Goal: Task Accomplishment & Management: Complete application form

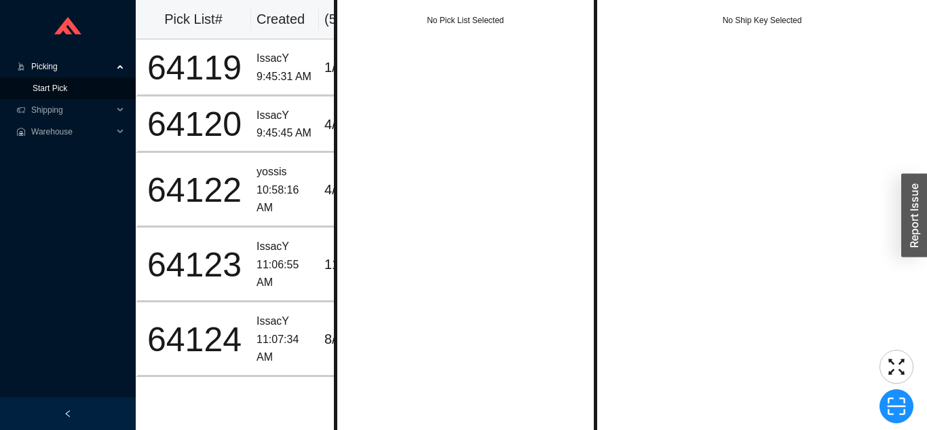
click at [67, 93] on link "Start Pick" at bounding box center [50, 88] width 35 height 10
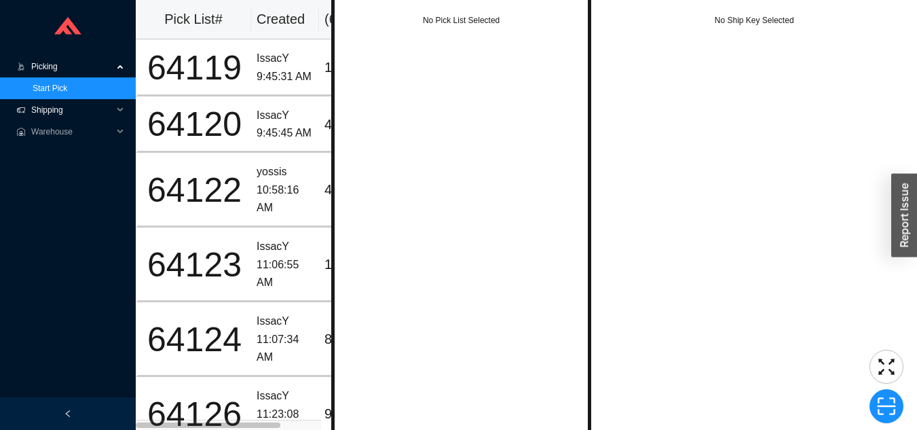
click at [98, 109] on span "Shipping" at bounding box center [71, 110] width 81 height 22
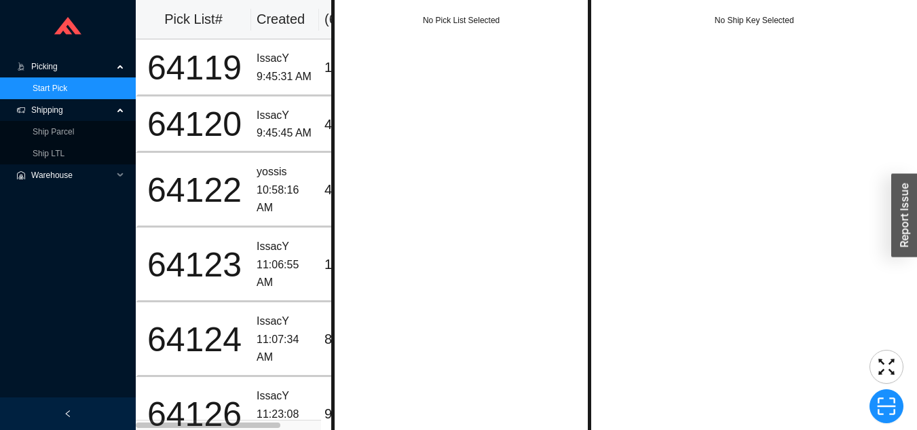
click at [92, 164] on span "Warehouse" at bounding box center [71, 175] width 81 height 22
click at [86, 168] on span "Warehouse" at bounding box center [71, 175] width 81 height 22
click at [64, 149] on link "Ship LTL" at bounding box center [49, 154] width 32 height 10
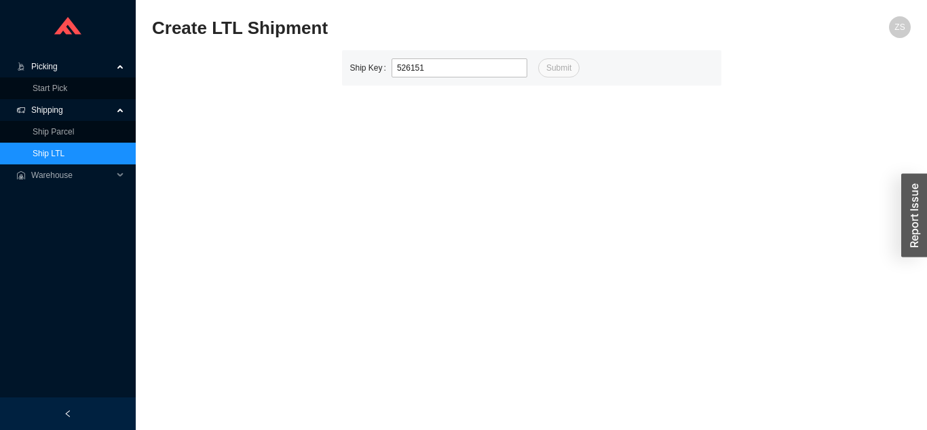
type input "526151"
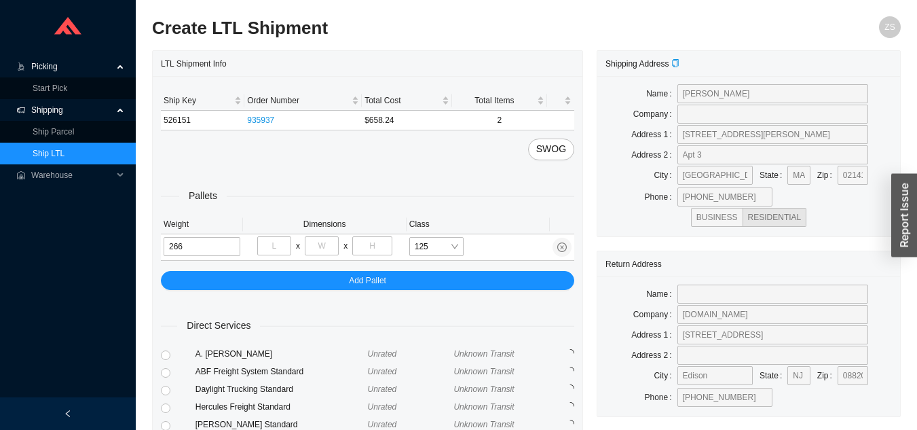
type input "266"
click at [276, 244] on input "tel" at bounding box center [274, 245] width 34 height 19
type input "40"
click at [328, 243] on input "tel" at bounding box center [322, 245] width 34 height 19
type input "48"
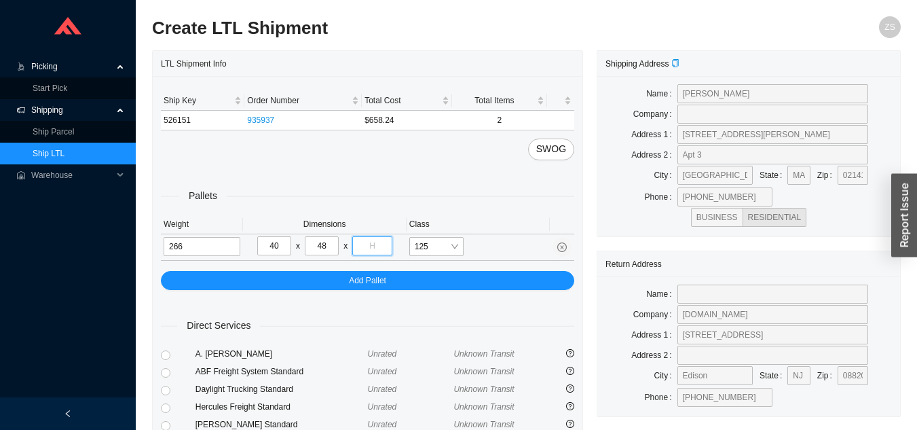
click at [379, 242] on input "tel" at bounding box center [371, 245] width 39 height 19
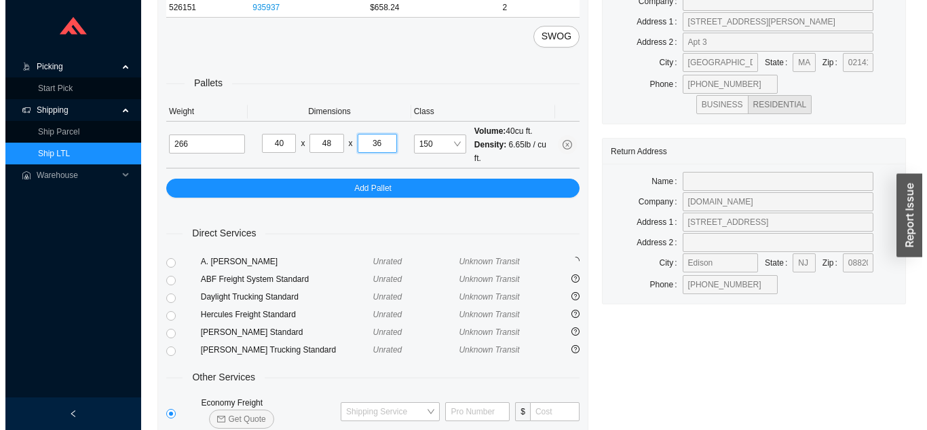
scroll to position [185, 0]
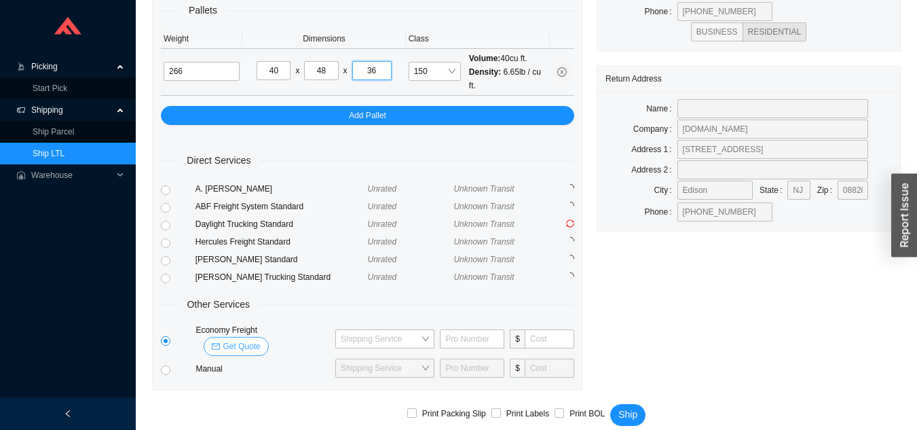
type input "36"
click at [260, 339] on span "Get Quote" at bounding box center [241, 346] width 37 height 14
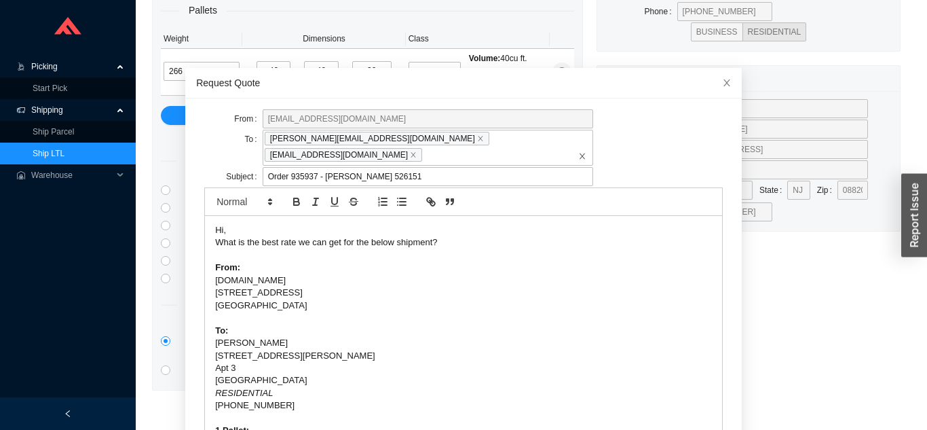
scroll to position [48, 0]
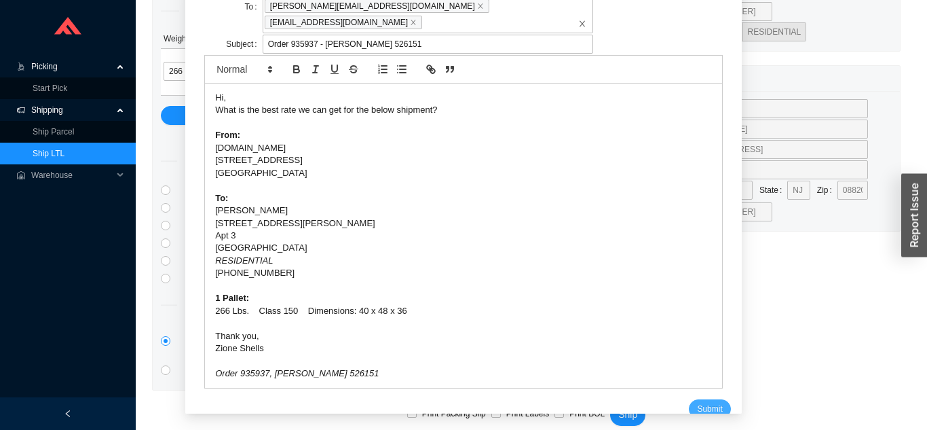
click at [700, 402] on span "Submit" at bounding box center [709, 409] width 25 height 14
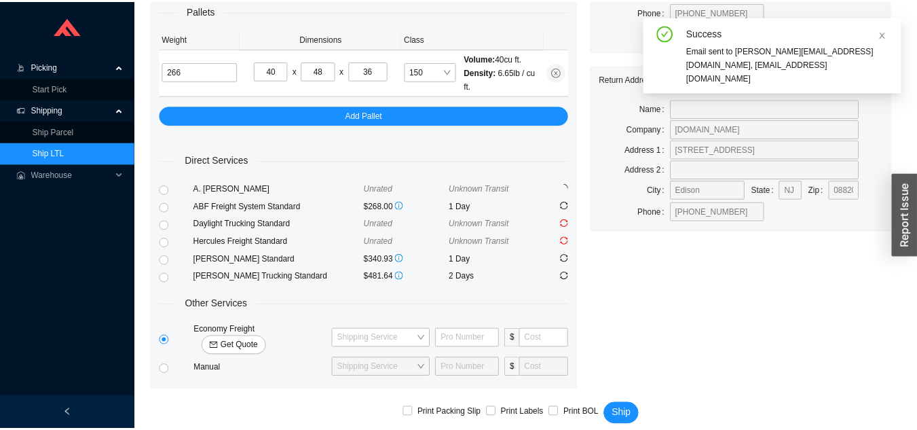
scroll to position [16, 0]
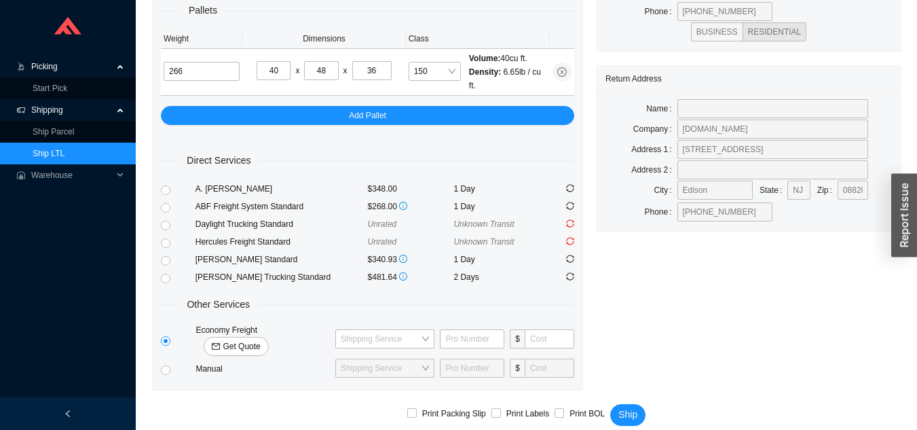
click at [62, 71] on span "Picking" at bounding box center [71, 67] width 81 height 22
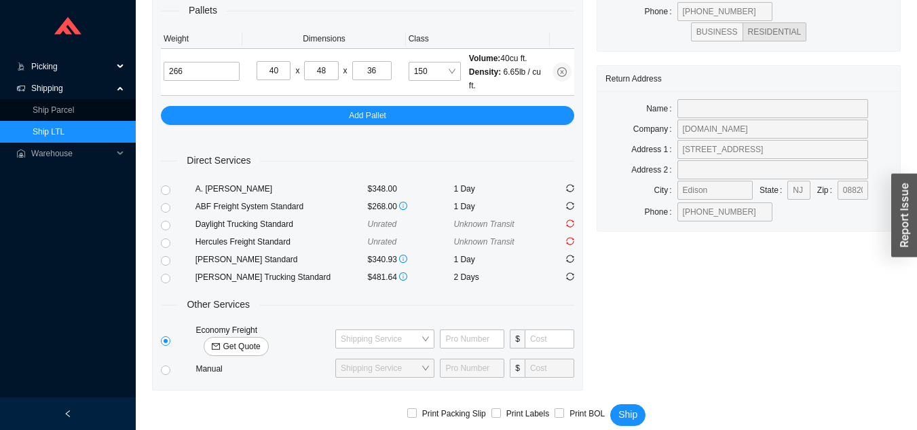
click at [54, 71] on span "Picking" at bounding box center [71, 67] width 81 height 22
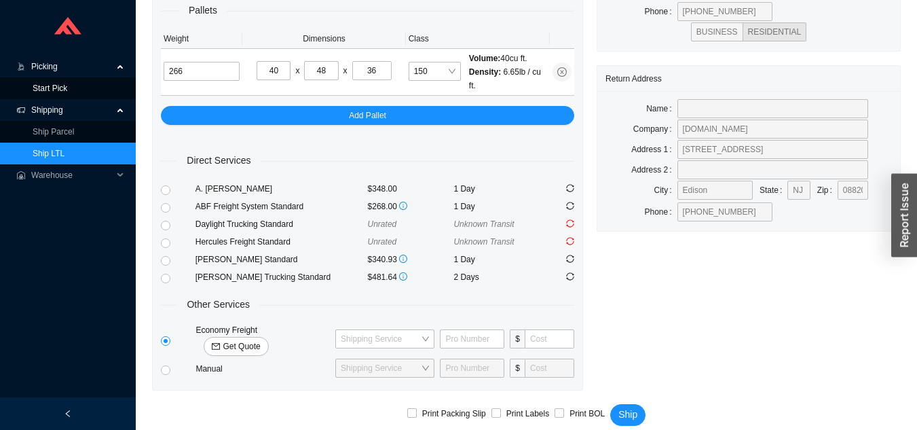
click at [49, 90] on link "Start Pick" at bounding box center [50, 88] width 35 height 10
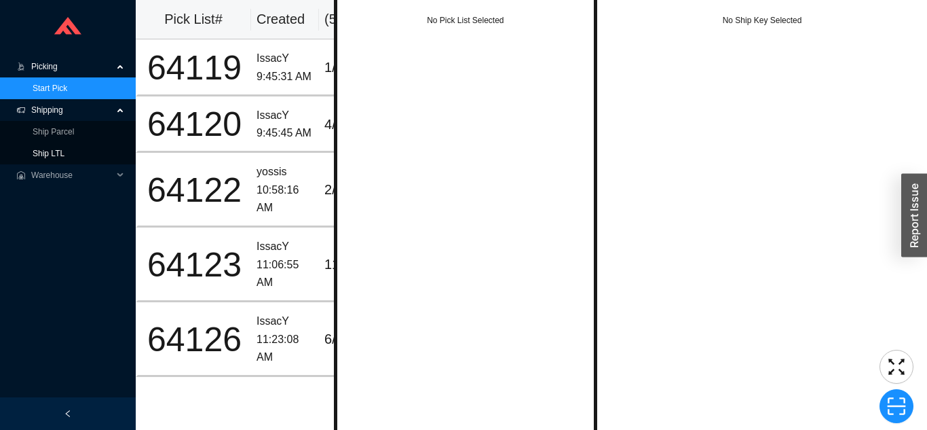
click at [41, 149] on link "Ship LTL" at bounding box center [49, 154] width 32 height 10
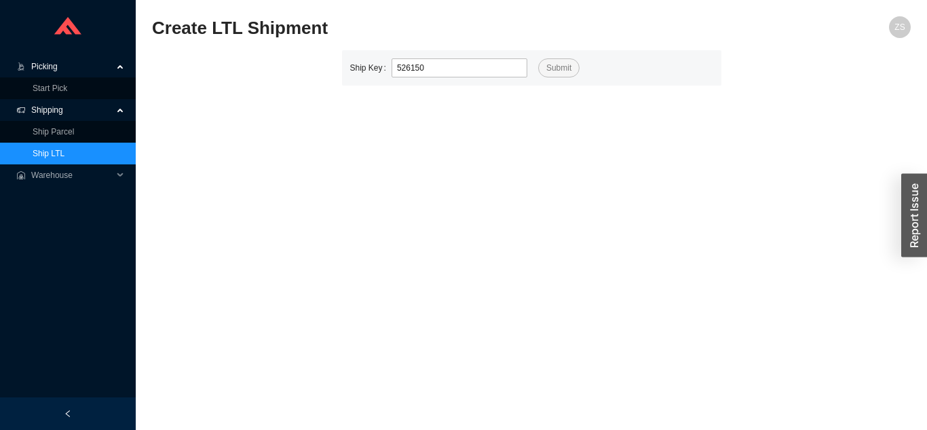
type input "526150"
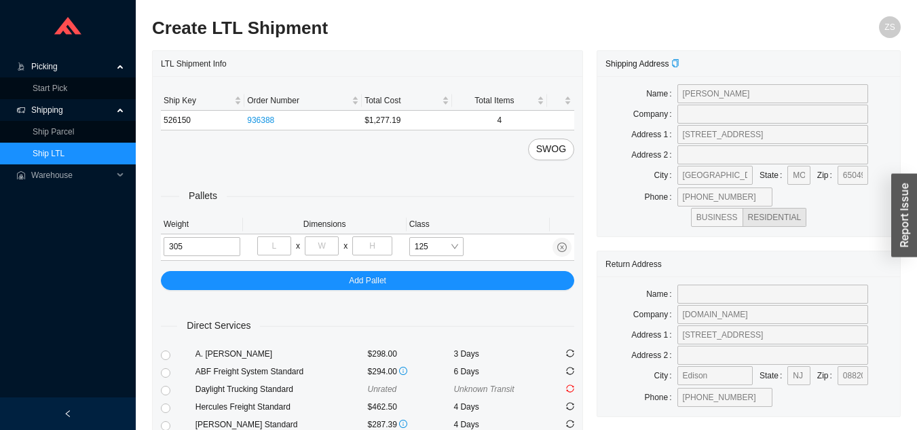
type input "305"
type input "40"
type input "48"
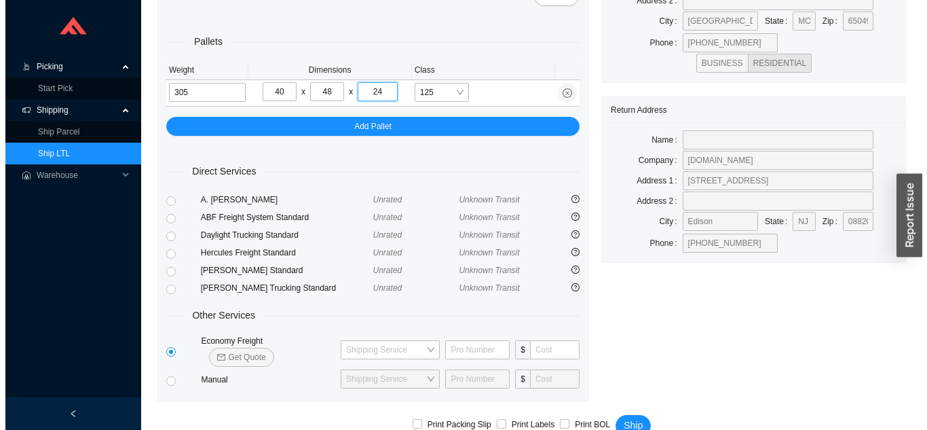
scroll to position [173, 0]
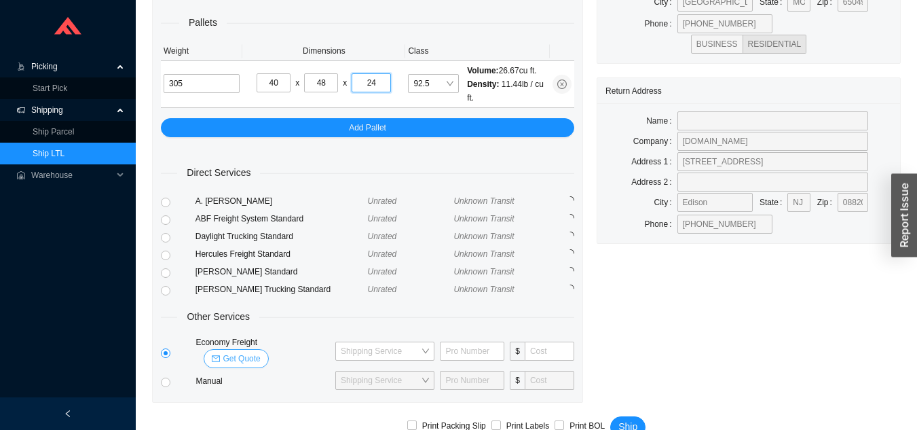
type input "24"
click at [260, 352] on span "Get Quote" at bounding box center [241, 359] width 37 height 14
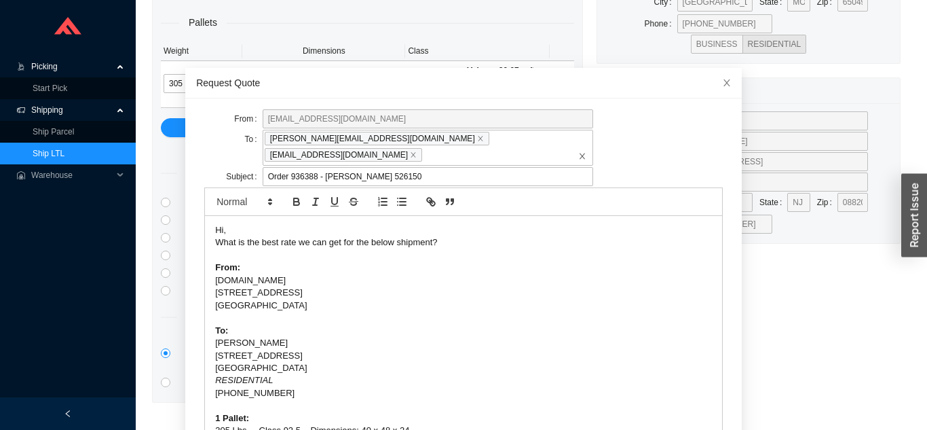
scroll to position [36, 0]
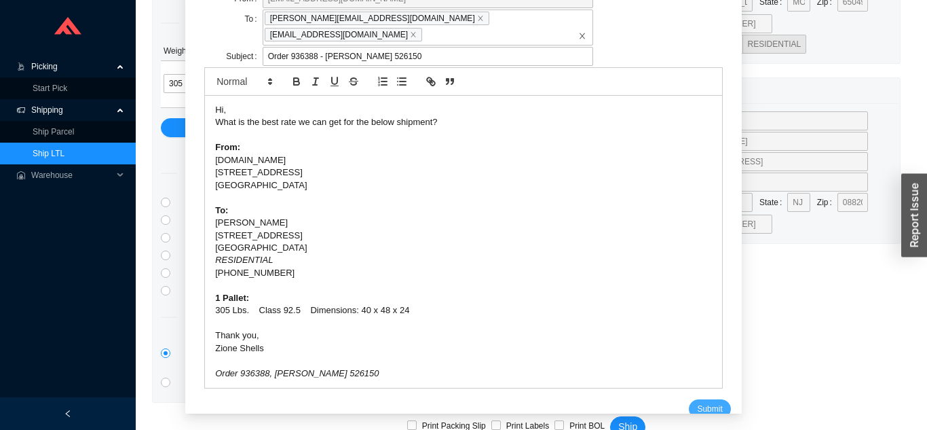
click at [697, 402] on span "Submit" at bounding box center [709, 409] width 25 height 14
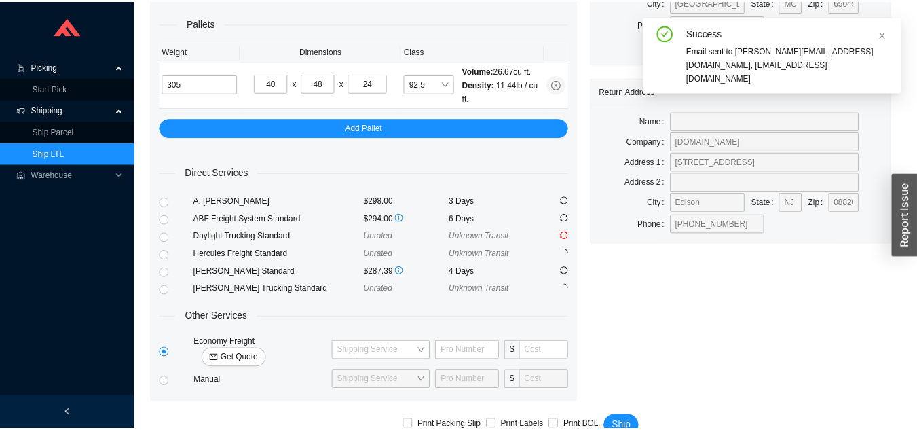
scroll to position [16, 0]
